Goal: Task Accomplishment & Management: Use online tool/utility

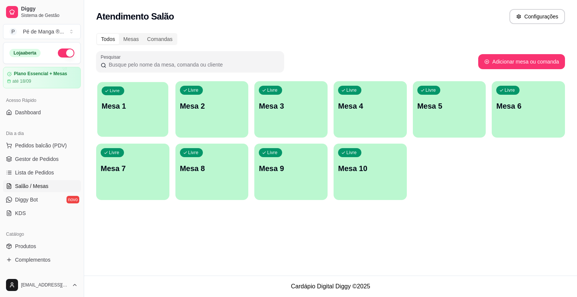
click at [139, 114] on div "Livre Mesa 1" at bounding box center [132, 105] width 71 height 46
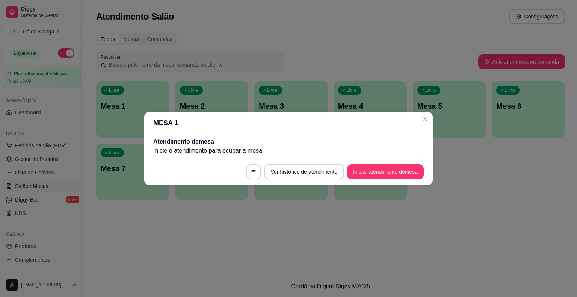
click at [363, 177] on button "Iniciar atendimento de mesa" at bounding box center [385, 171] width 77 height 15
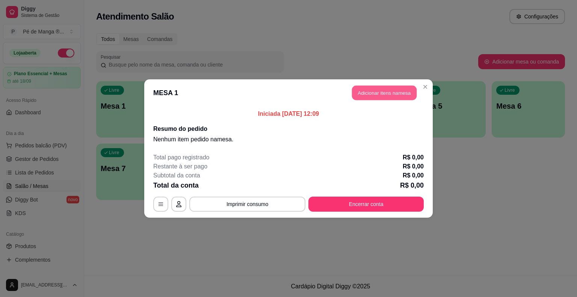
click at [392, 92] on button "Adicionar itens na mesa" at bounding box center [384, 93] width 65 height 15
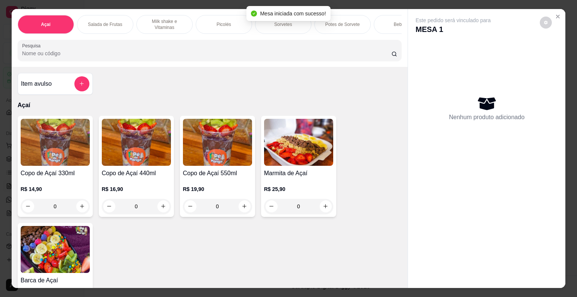
click at [216, 21] on p "Picolés" at bounding box center [223, 24] width 15 height 6
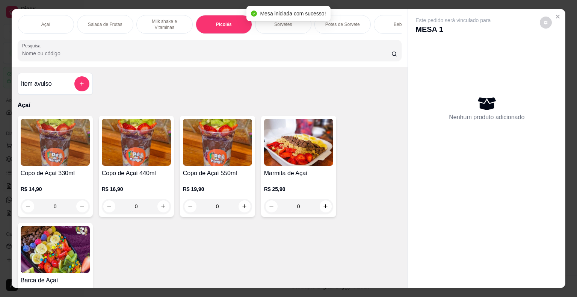
scroll to position [18, 0]
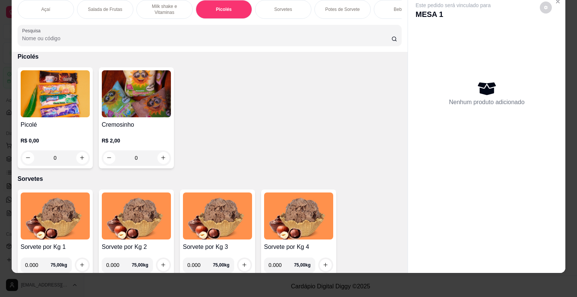
click at [44, 106] on img at bounding box center [55, 93] width 69 height 47
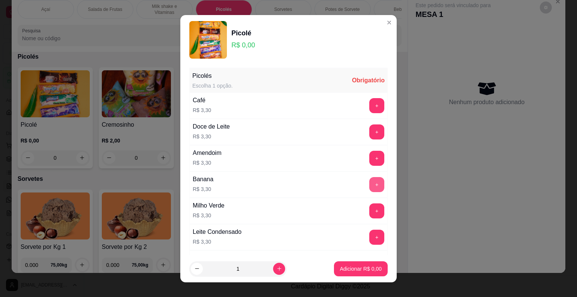
click at [369, 186] on button "+" at bounding box center [376, 184] width 15 height 15
click at [372, 264] on button "Adicionar R$ 3,30" at bounding box center [361, 268] width 54 height 15
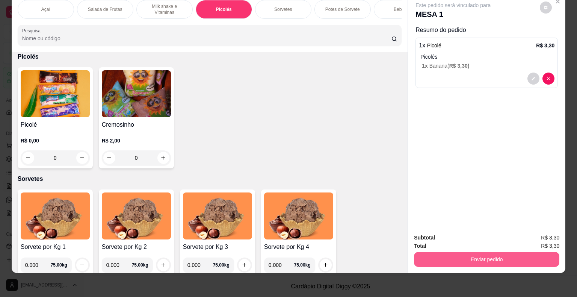
click at [464, 254] on button "Enviar pedido" at bounding box center [486, 259] width 145 height 15
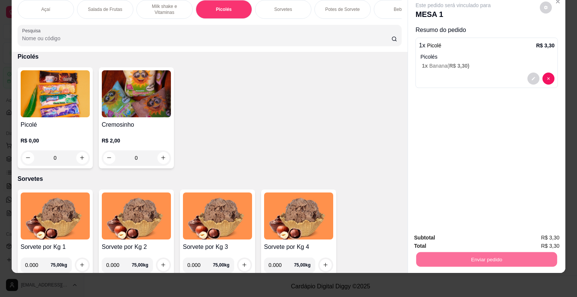
click at [469, 234] on button "Não registrar e enviar pedido" at bounding box center [462, 235] width 76 height 14
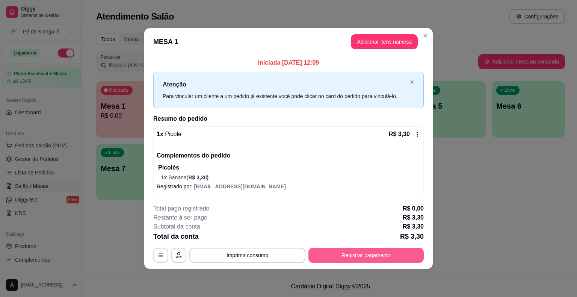
click at [331, 256] on button "Registrar pagamento" at bounding box center [365, 255] width 115 height 15
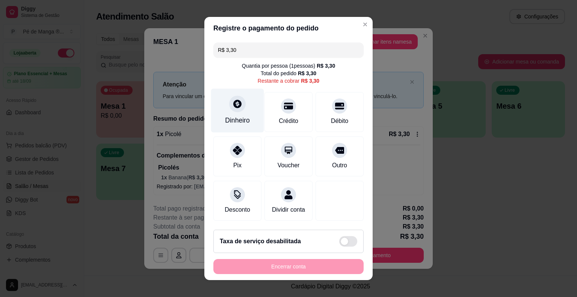
click at [239, 122] on div "Dinheiro" at bounding box center [237, 120] width 25 height 10
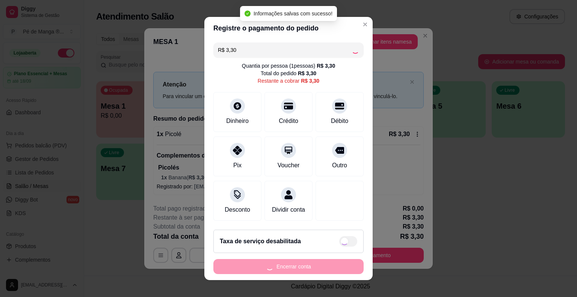
type input "R$ 0,00"
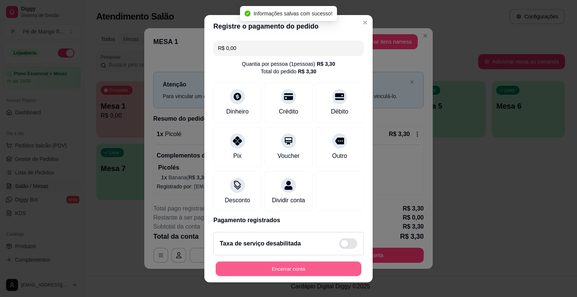
click at [296, 270] on button "Encerrar conta" at bounding box center [289, 268] width 146 height 15
